Goal: Transaction & Acquisition: Purchase product/service

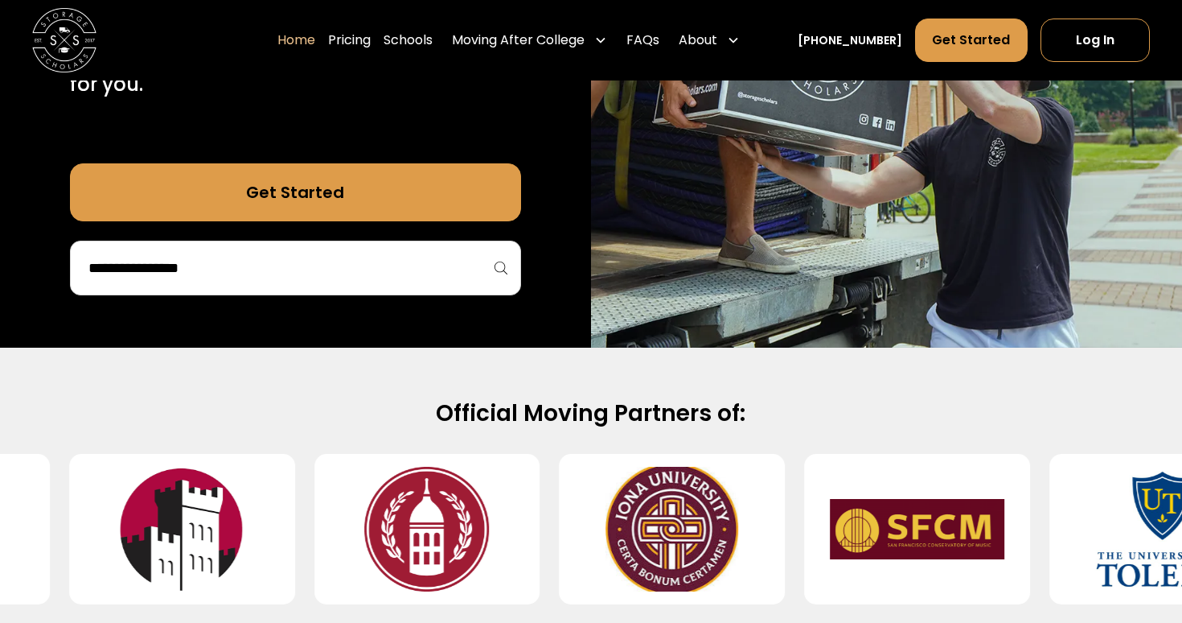
scroll to position [421, 0]
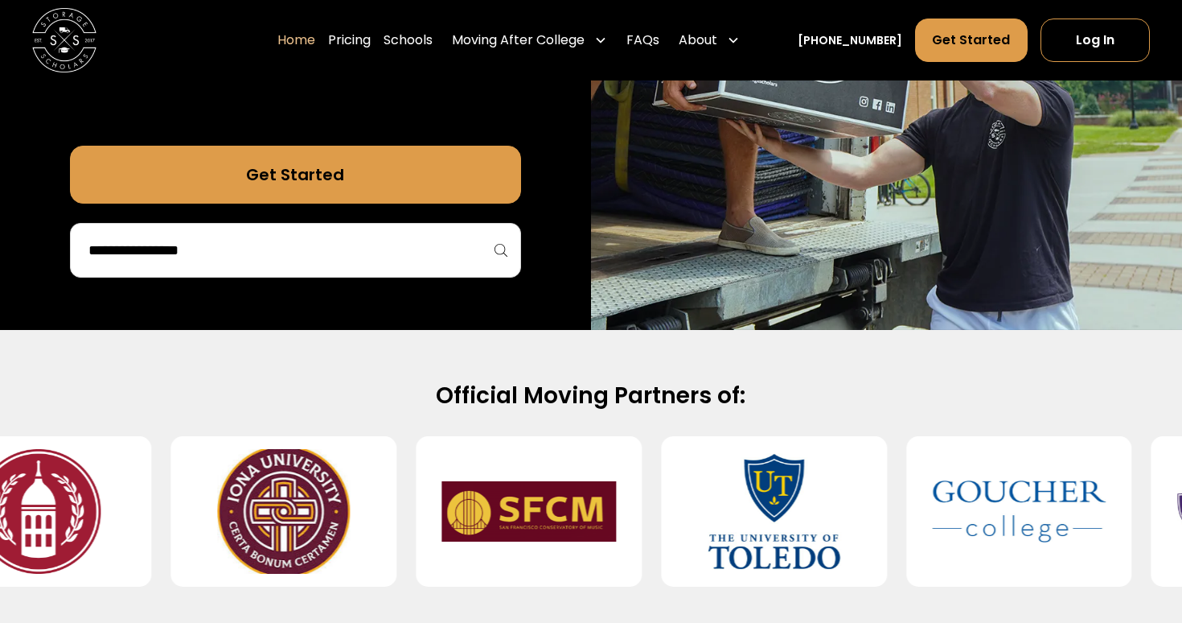
click at [450, 267] on div at bounding box center [295, 250] width 451 height 55
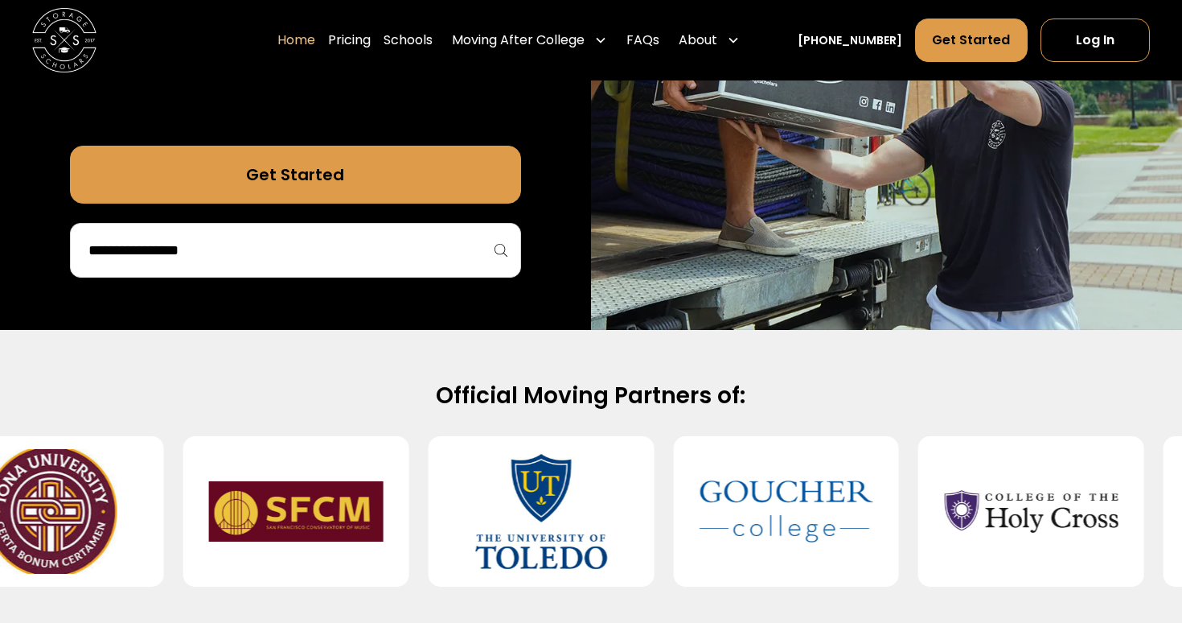
click at [450, 267] on div at bounding box center [295, 250] width 451 height 55
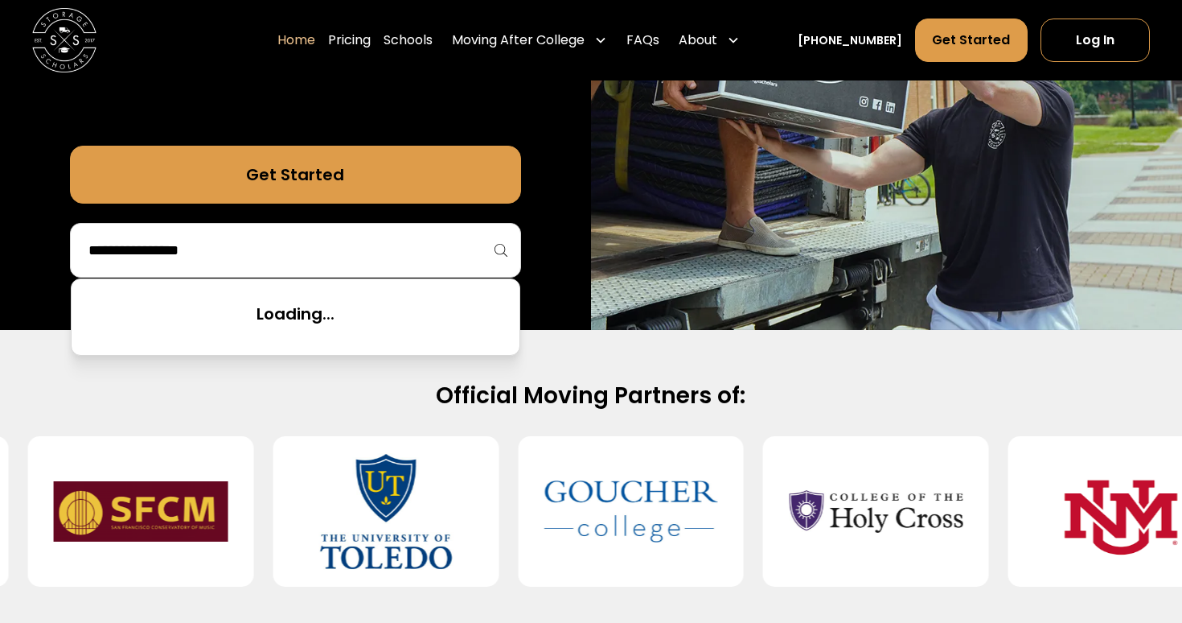
click at [479, 257] on input "search" at bounding box center [295, 249] width 417 height 27
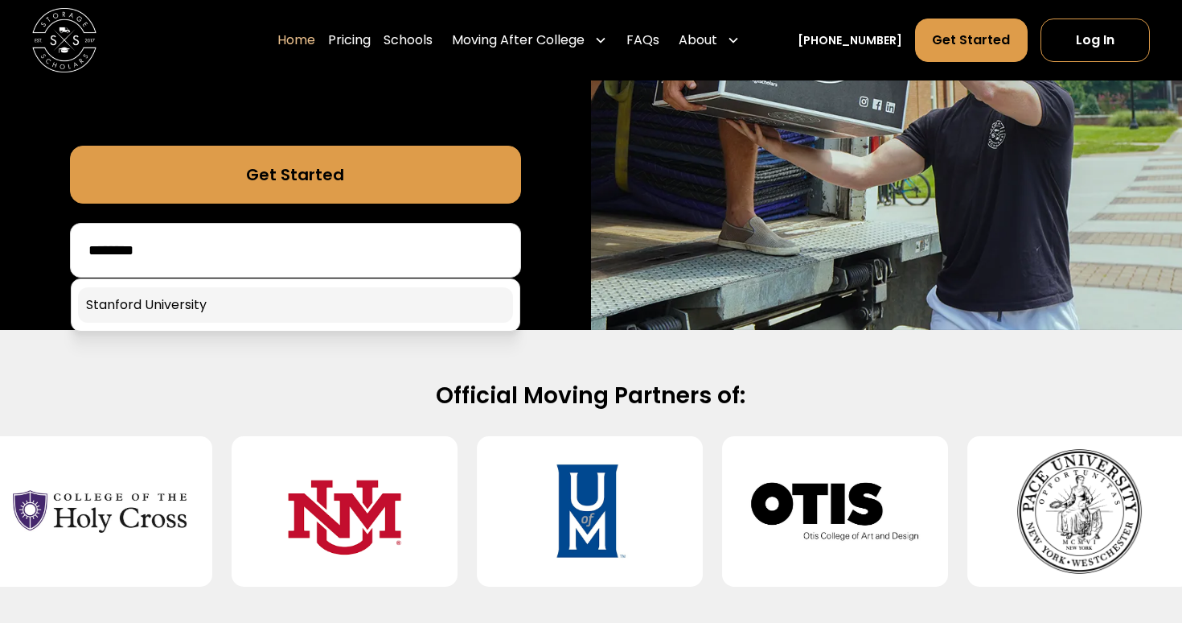
type input "********"
click at [400, 315] on link at bounding box center [295, 304] width 435 height 35
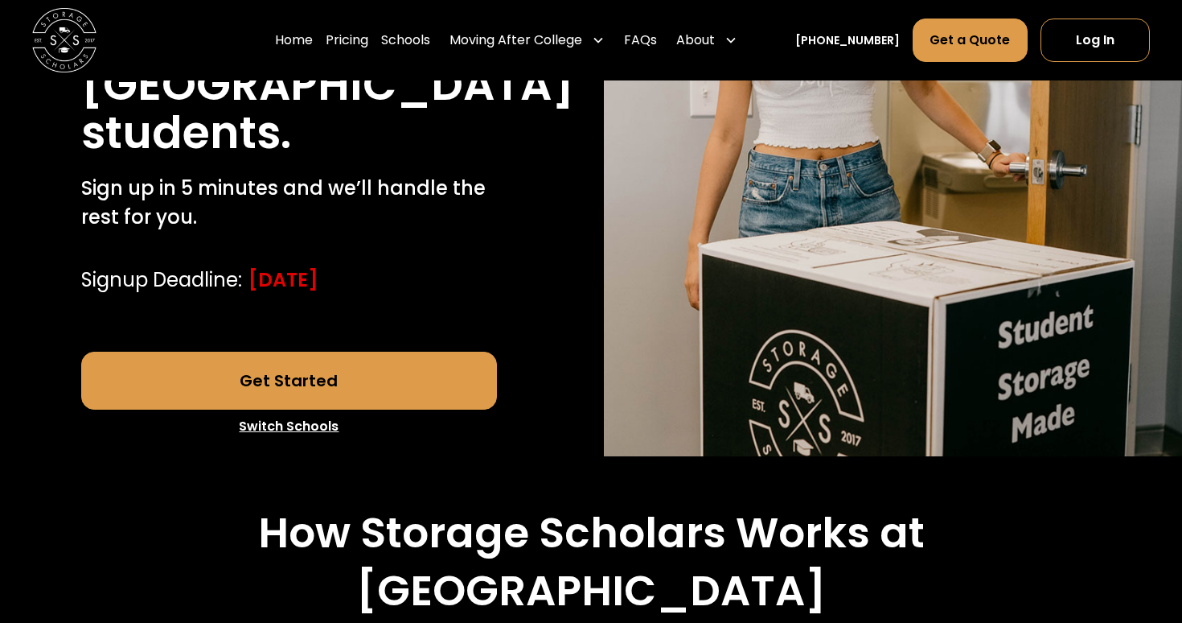
scroll to position [351, 0]
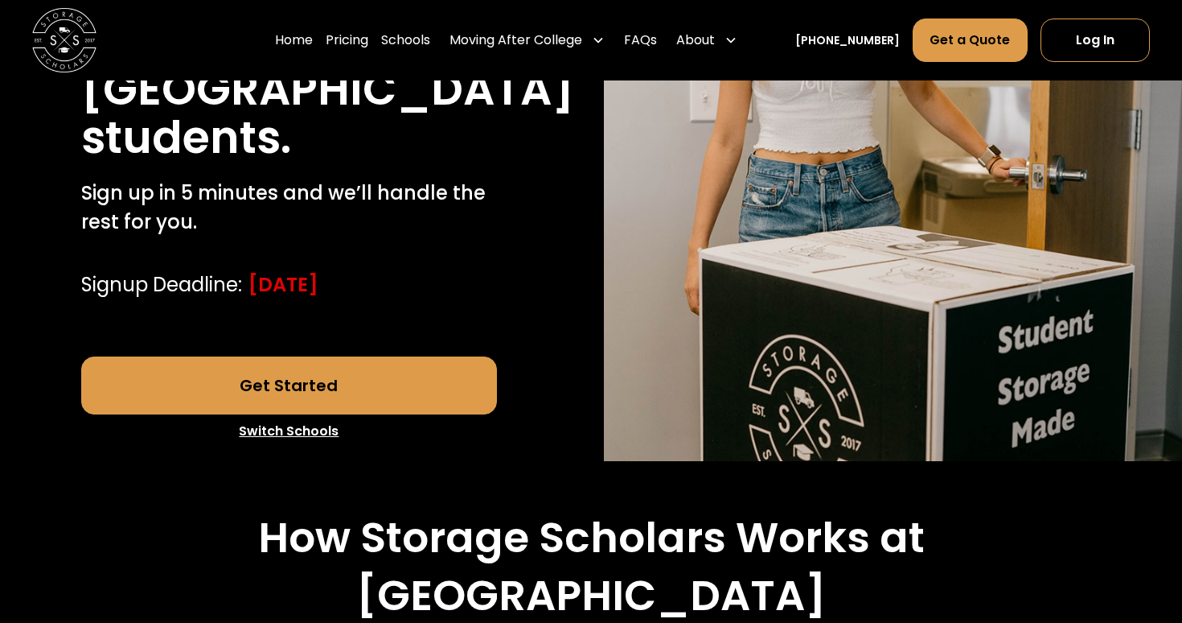
click at [352, 414] on link "Get Started" at bounding box center [289, 385] width 417 height 58
